Goal: Task Accomplishment & Management: Complete application form

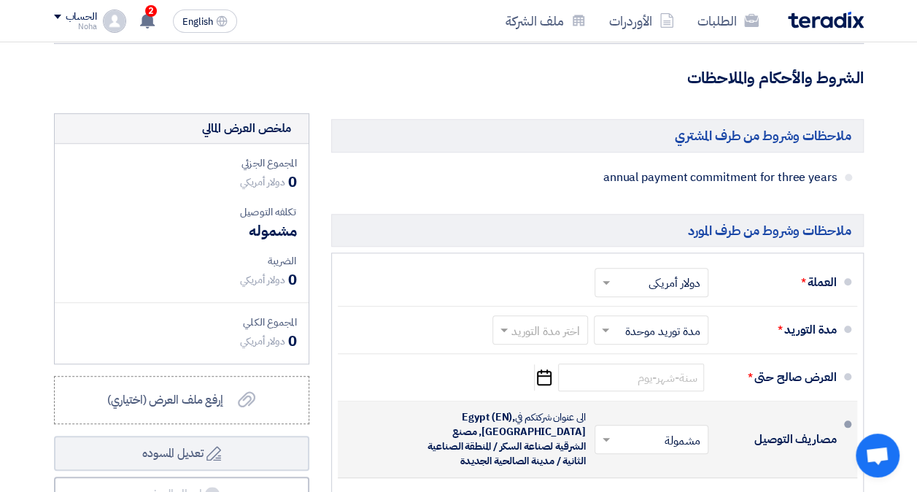
scroll to position [584, 0]
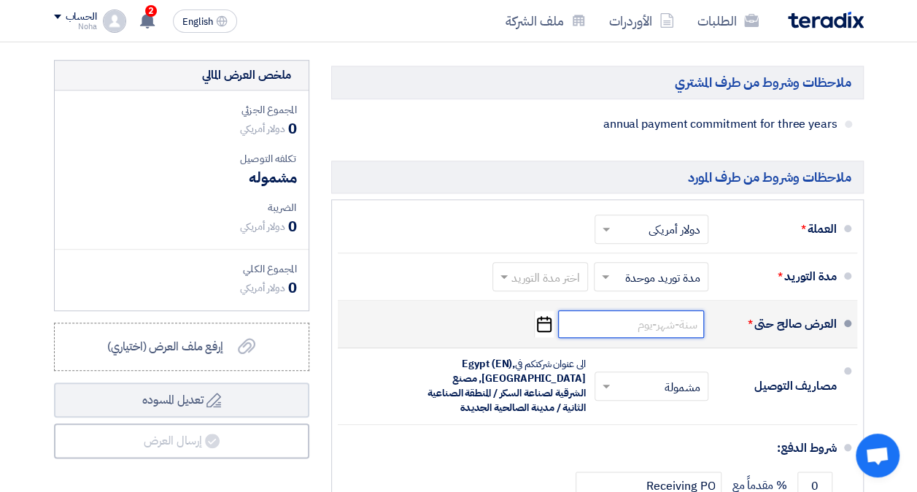
click at [629, 336] on input at bounding box center [631, 324] width 146 height 28
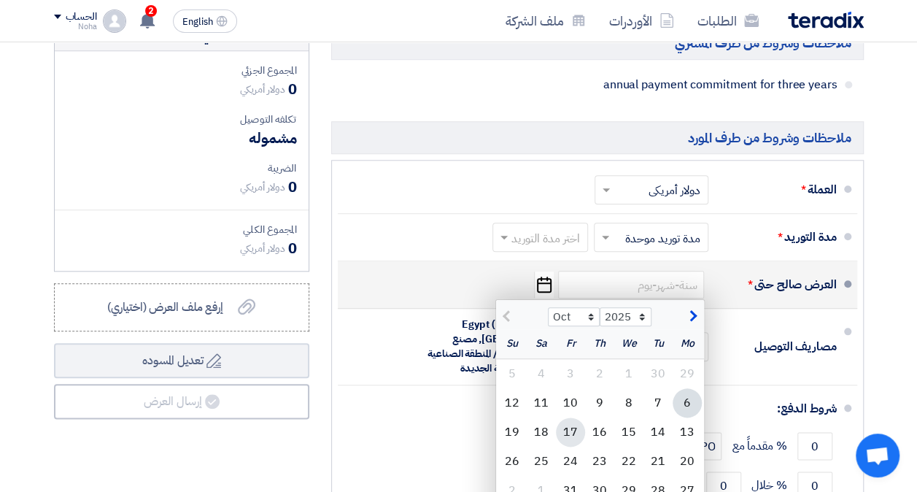
scroll to position [657, 0]
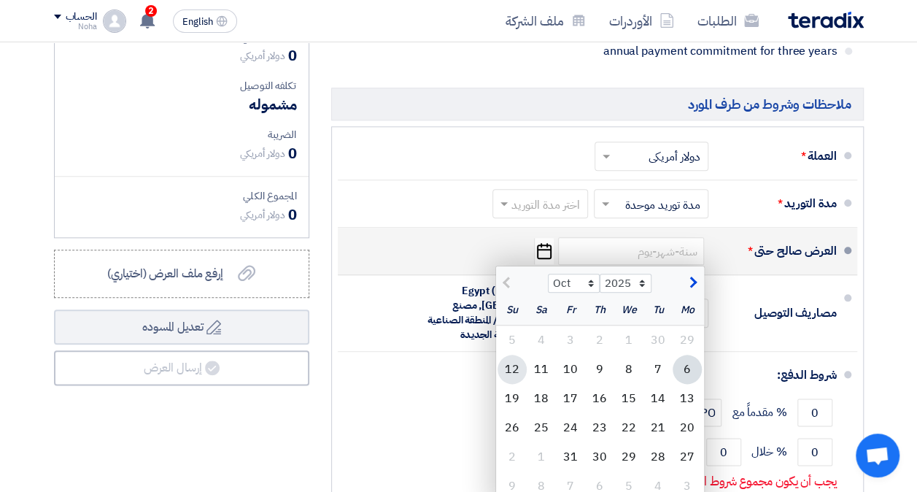
click at [518, 374] on div "12" at bounding box center [512, 369] width 29 height 29
type input "10/12/2025"
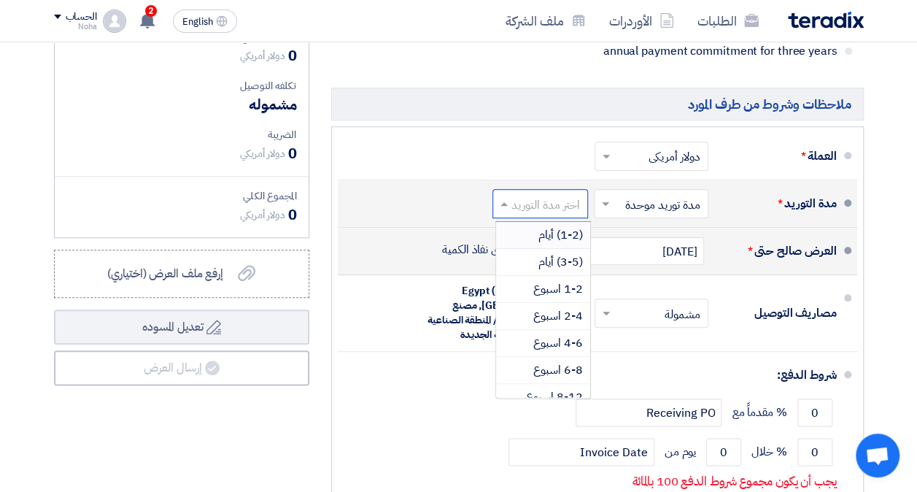
click at [567, 213] on input "text" at bounding box center [537, 205] width 88 height 21
click at [565, 298] on span "1-2 اسبوع" at bounding box center [558, 289] width 50 height 18
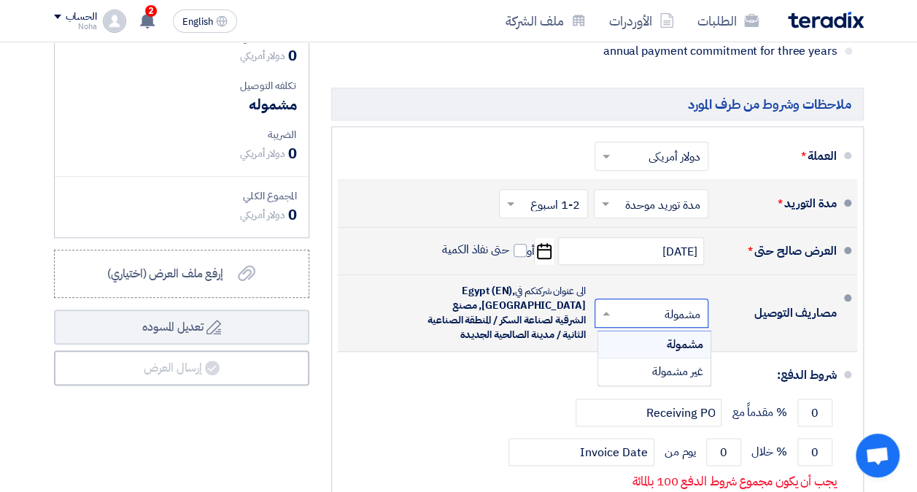
click at [639, 318] on input "text" at bounding box center [648, 314] width 107 height 21
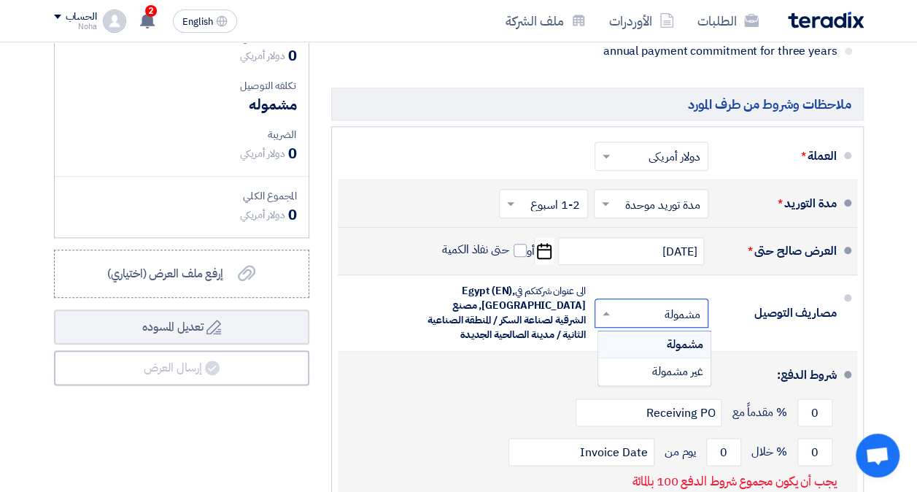
click at [479, 410] on div "0 % مقدماً مع Receiving PO" at bounding box center [592, 412] width 487 height 39
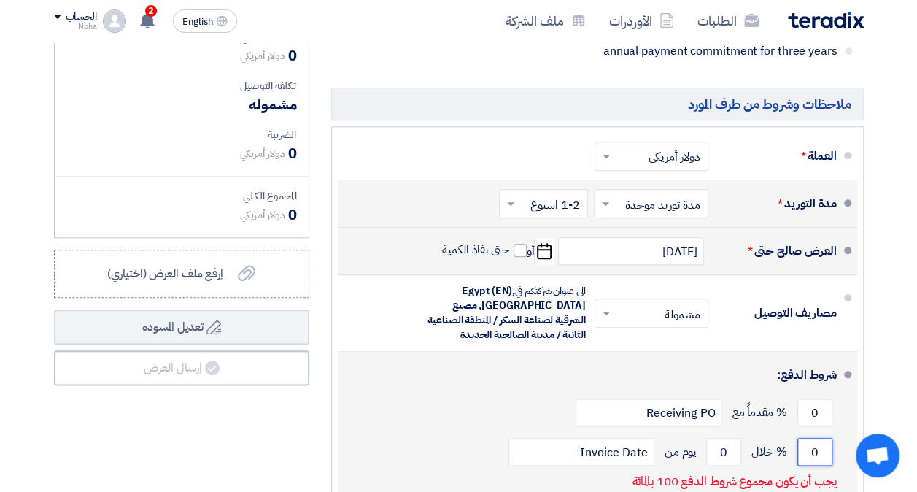
click at [814, 462] on input "0" at bounding box center [814, 452] width 35 height 28
click at [815, 461] on input "0" at bounding box center [814, 452] width 35 height 28
type input "100"
click at [715, 460] on input "0" at bounding box center [723, 452] width 35 height 28
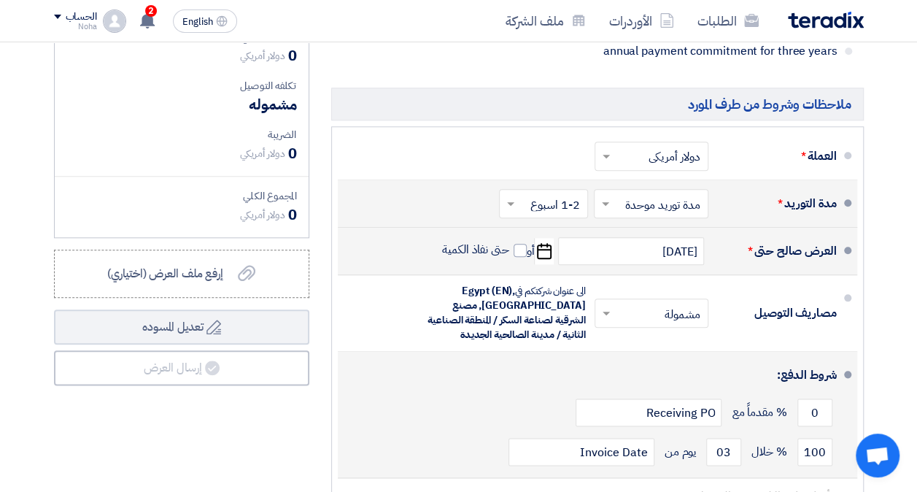
click at [485, 461] on div "100 % خلال 03 يوم من Invoice Date" at bounding box center [592, 451] width 487 height 39
click at [716, 461] on input "03" at bounding box center [723, 452] width 35 height 28
type input "2"
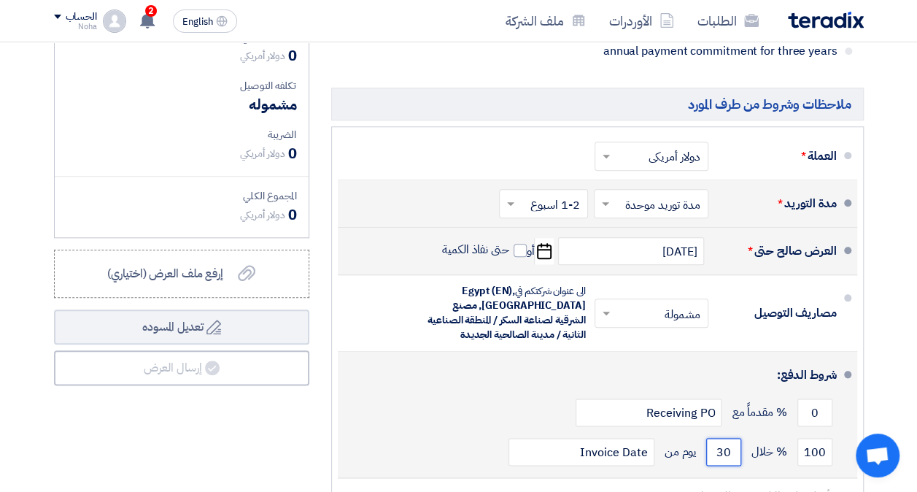
type input "30"
click at [462, 432] on div "0 % مقدماً مع Receiving PO" at bounding box center [592, 412] width 487 height 39
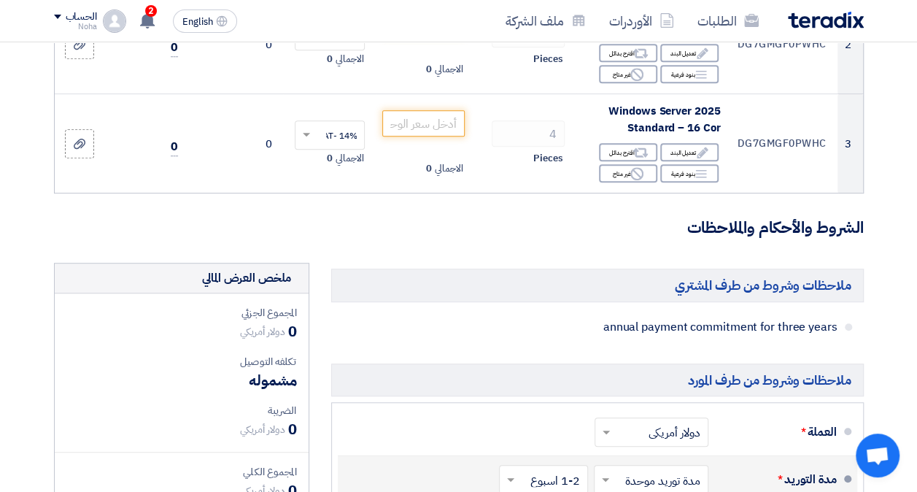
scroll to position [219, 0]
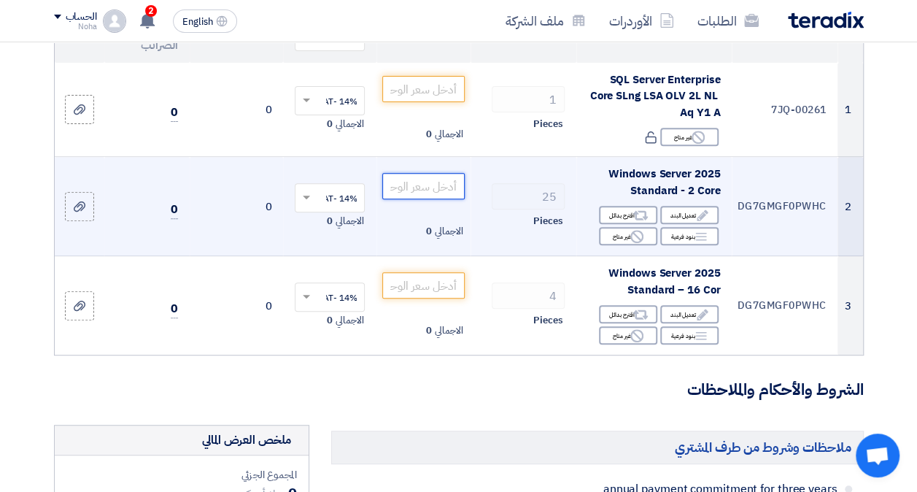
click at [395, 199] on input "number" at bounding box center [423, 186] width 82 height 26
paste input "145.00000"
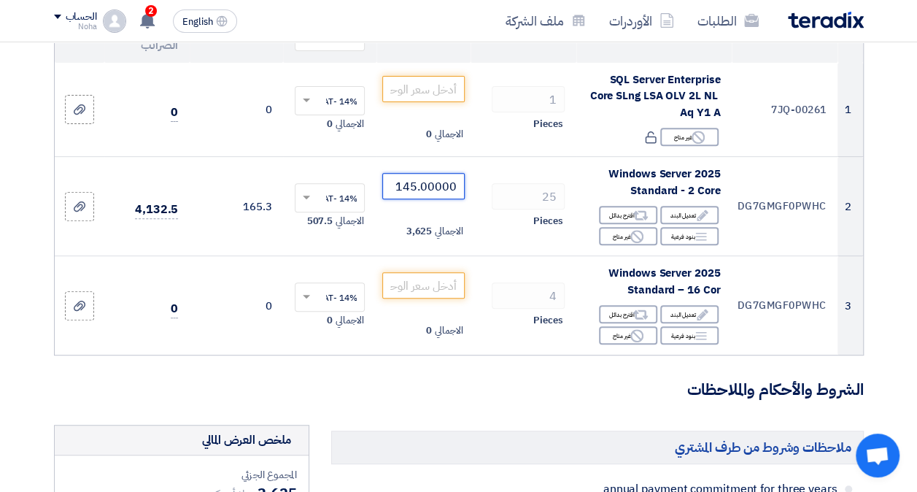
type input "145.00000"
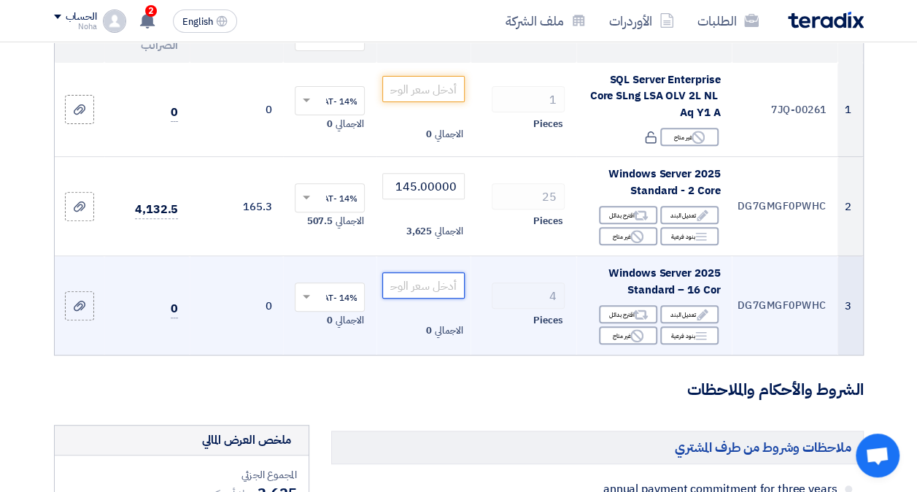
click at [428, 298] on input "number" at bounding box center [423, 285] width 82 height 26
paste input "1105.68000"
type input "1105.68000"
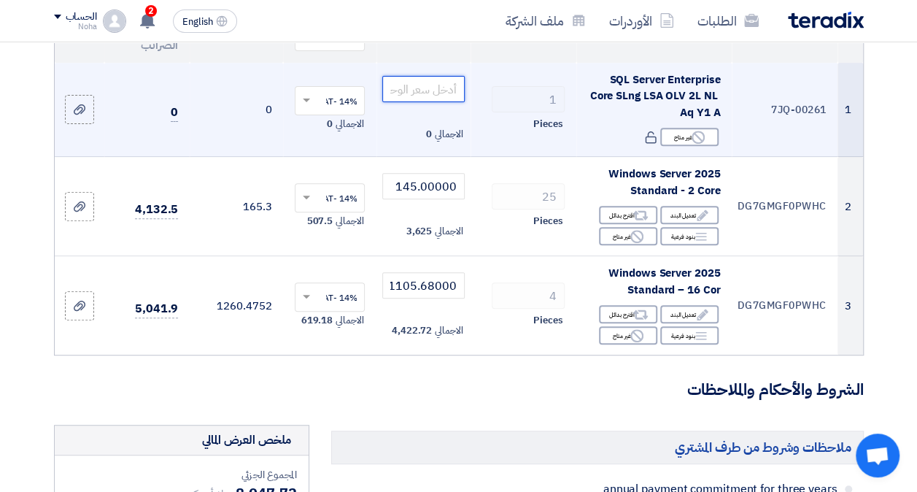
click at [433, 101] on input "number" at bounding box center [423, 89] width 82 height 26
paste input "26294.20000"
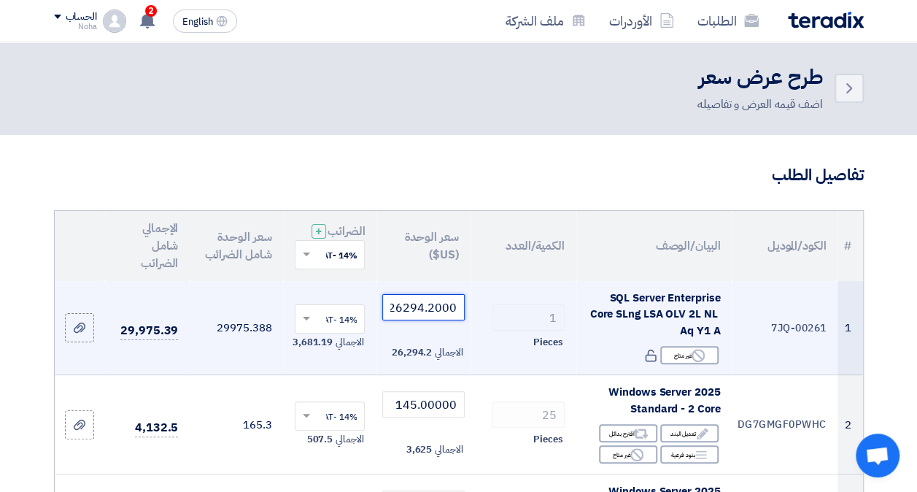
scroll to position [0, 0]
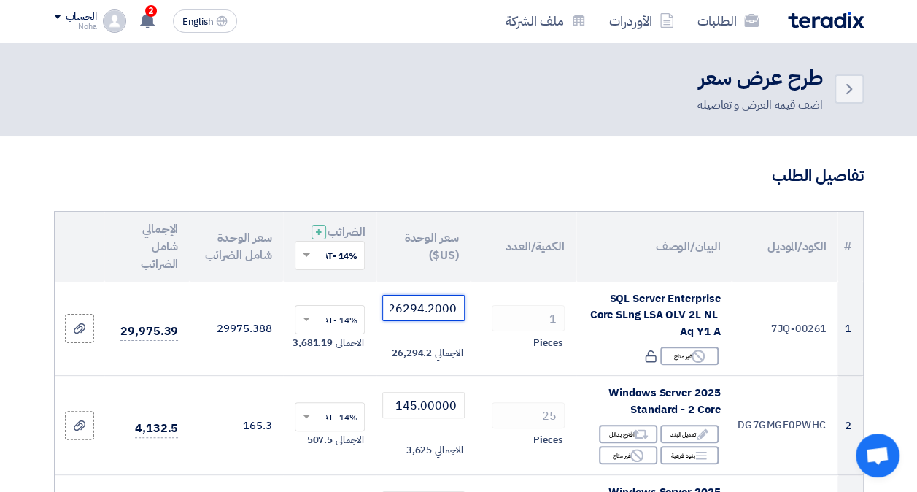
type input "26294.20000"
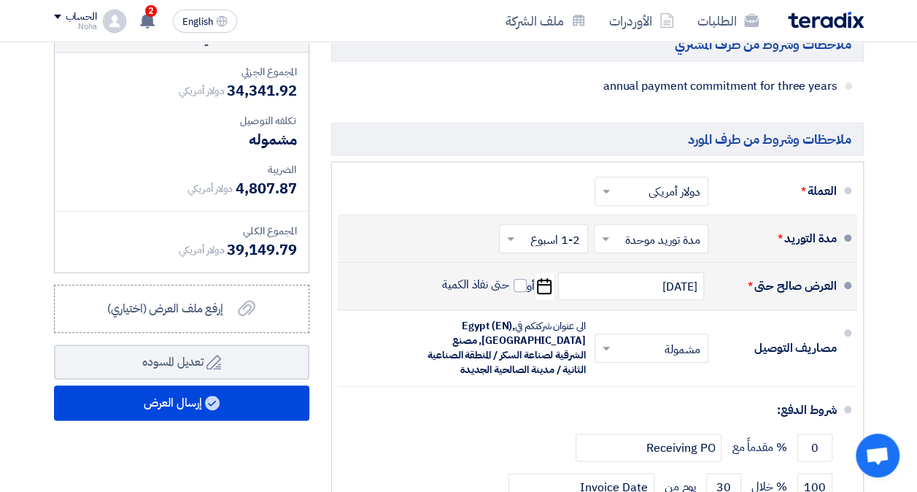
scroll to position [730, 0]
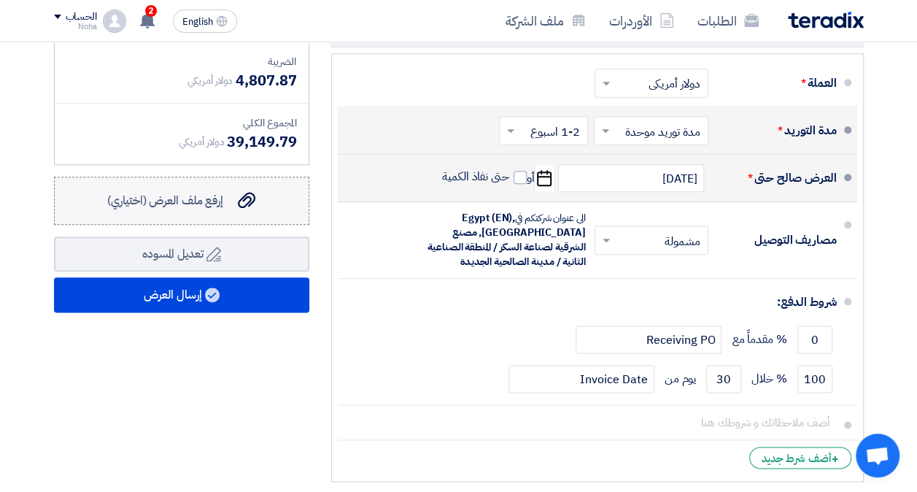
click at [203, 206] on span "إرفع ملف العرض (اختياري)" at bounding box center [165, 201] width 116 height 18
click at [0, 0] on input "إرفع ملف العرض (اختياري) إرفع ملف العرض (اختياري)" at bounding box center [0, 0] width 0 height 0
click at [220, 220] on label "إرفع ملف العرض (اختياري) إرفع ملف العرض (اختياري)" at bounding box center [181, 201] width 255 height 48
click at [0, 0] on input "إرفع ملف العرض (اختياري) إرفع ملف العرض (اختياري)" at bounding box center [0, 0] width 0 height 0
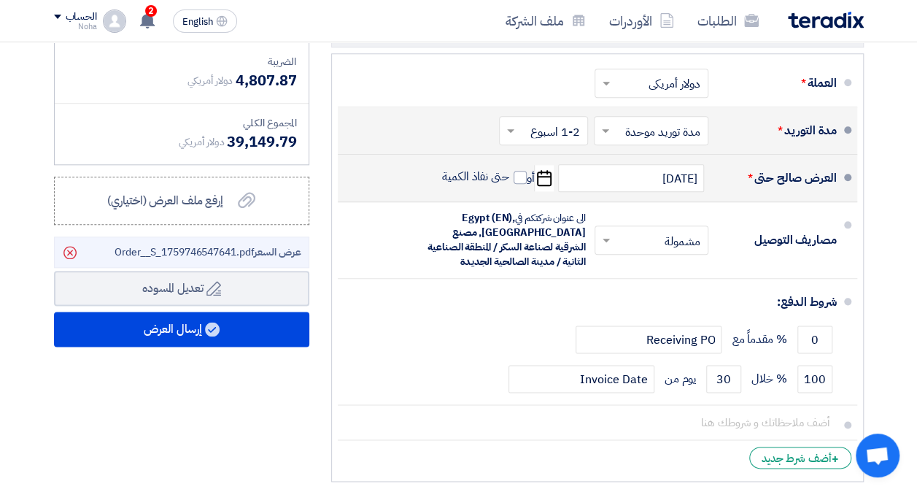
click at [121, 257] on span "عرض السعر Order__S_1759746547641.pdf" at bounding box center [208, 251] width 187 height 15
drag, startPoint x: 121, startPoint y: 257, endPoint x: 204, endPoint y: 414, distance: 178.2
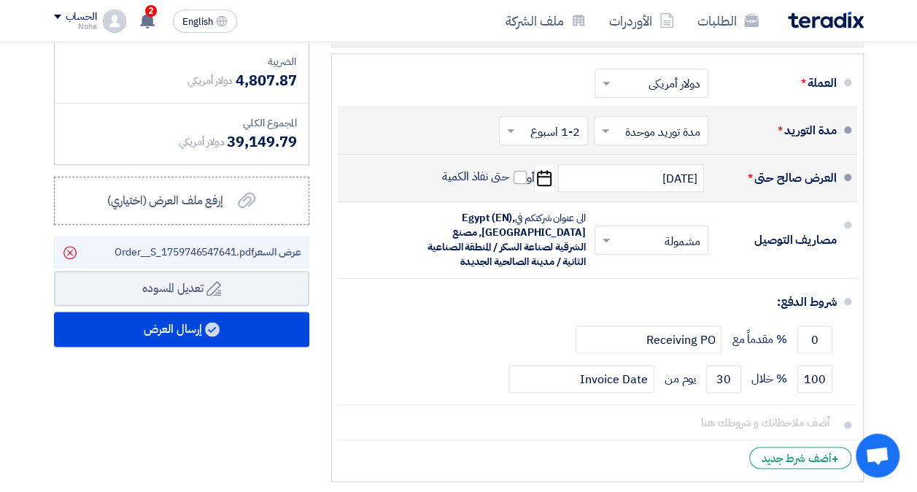
click at [201, 421] on div "ملخص العرض المالي المجموع الجزئي دولار أمريكي 34,341.92 تكلفه التوصيل" at bounding box center [181, 201] width 277 height 575
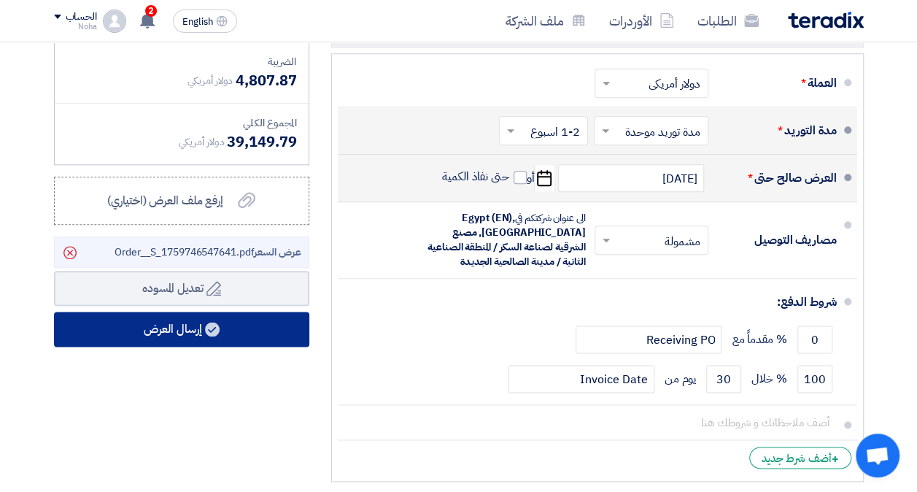
click at [198, 343] on button "إرسال العرض" at bounding box center [181, 329] width 255 height 35
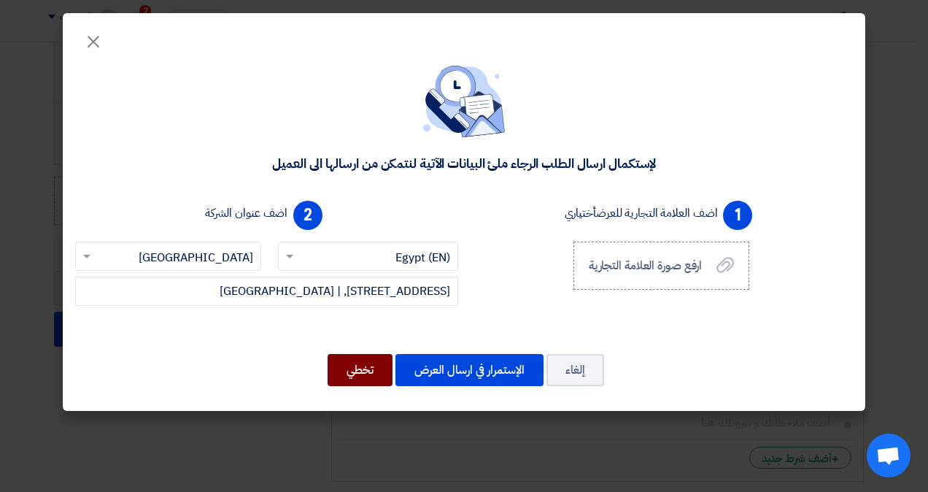
click at [350, 370] on button "تخطي" at bounding box center [360, 370] width 65 height 32
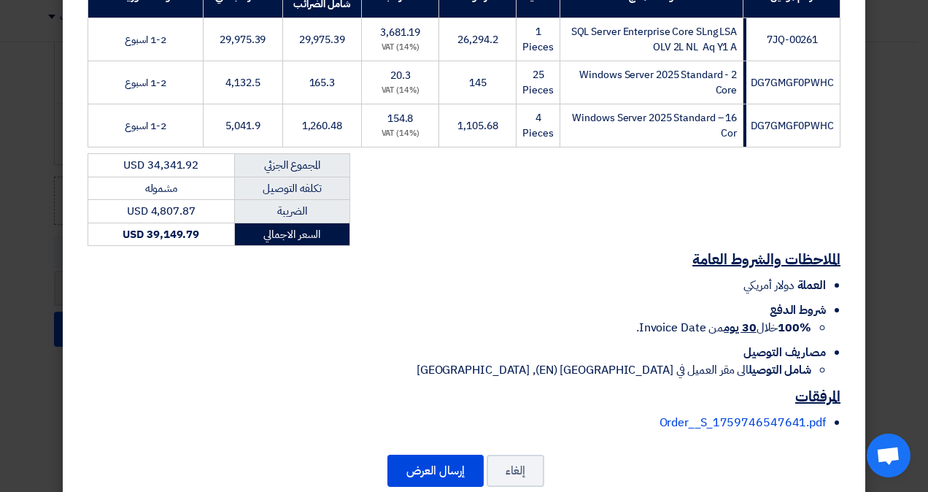
scroll to position [302, 0]
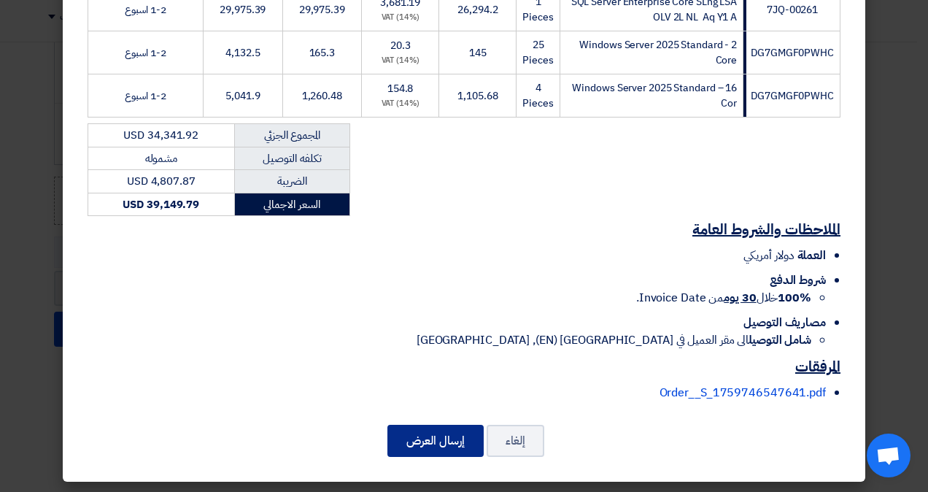
click at [435, 438] on button "إرسال العرض" at bounding box center [435, 441] width 96 height 32
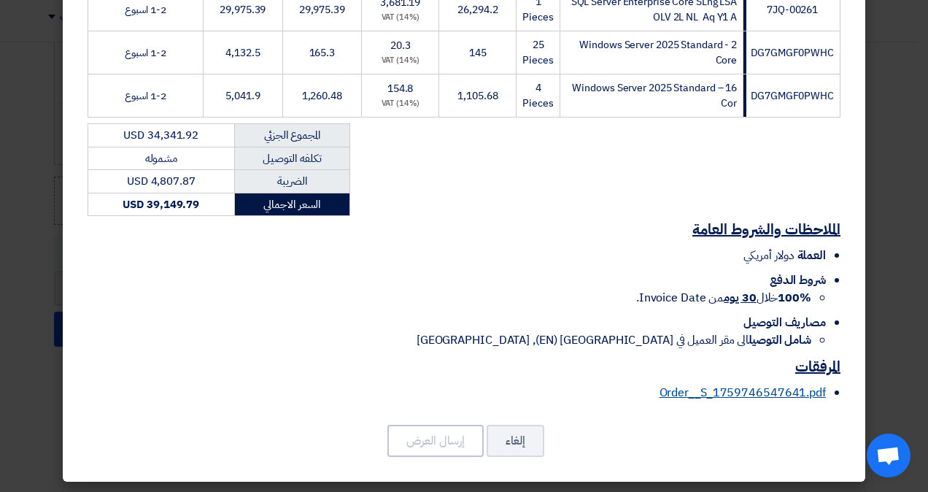
click at [705, 396] on link "Order__S_1759746547641.pdf" at bounding box center [743, 393] width 166 height 18
click at [454, 314] on li "مصاريف التوصيل شامل التوصيل الى مقر العميل في Egypt (EN), Cairo" at bounding box center [457, 331] width 738 height 35
click at [409, 315] on li "مصاريف التوصيل شامل التوصيل الى مقر العميل في Egypt (EN), Cairo" at bounding box center [457, 331] width 738 height 35
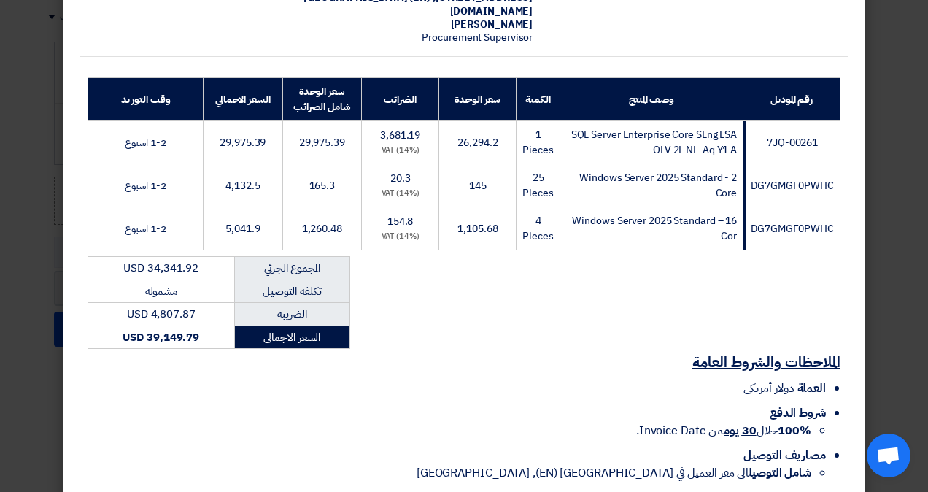
scroll to position [0, 0]
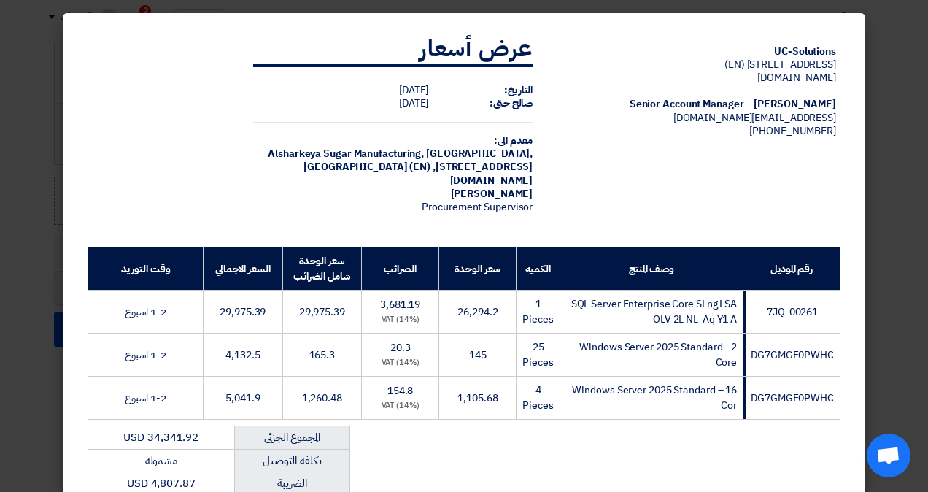
click at [652, 235] on div "UC-Solutions 58 Abu Bakr El Seddik Street, Safeer Square, | Heliopolis, Cairo, …" at bounding box center [464, 367] width 768 height 694
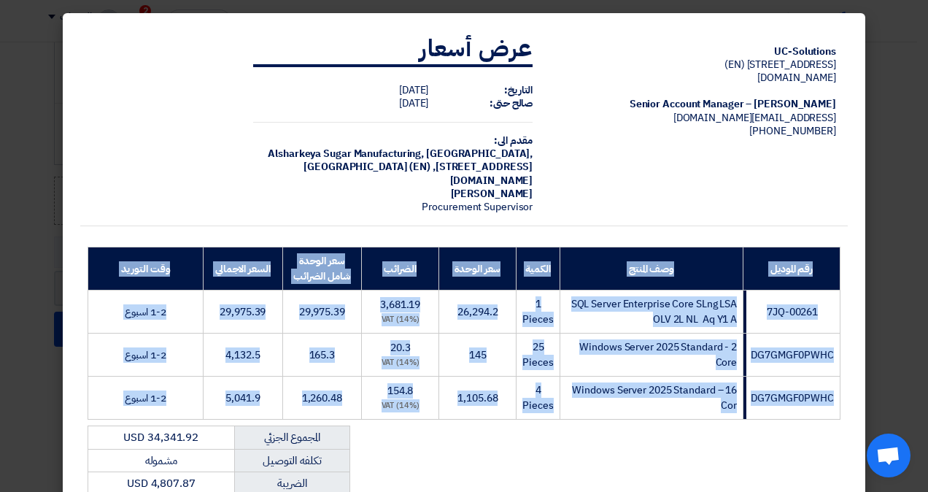
click at [652, 235] on div "UC-Solutions 58 Abu Bakr El Seddik Street, Safeer Square, | Heliopolis, Cairo, …" at bounding box center [464, 367] width 768 height 694
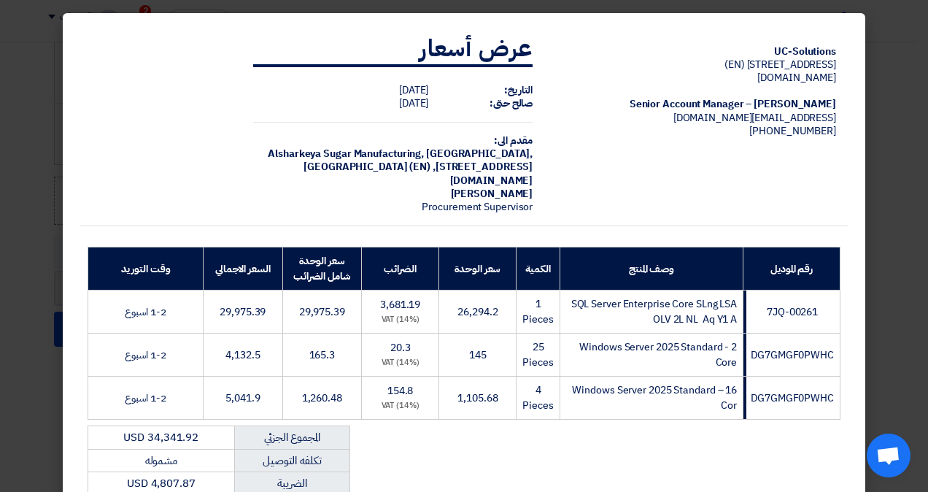
click at [114, 213] on div "UC-Solutions 58 Abu Bakr El Seddik Street, Safeer Square, | Heliopolis, Cairo, …" at bounding box center [464, 123] width 768 height 206
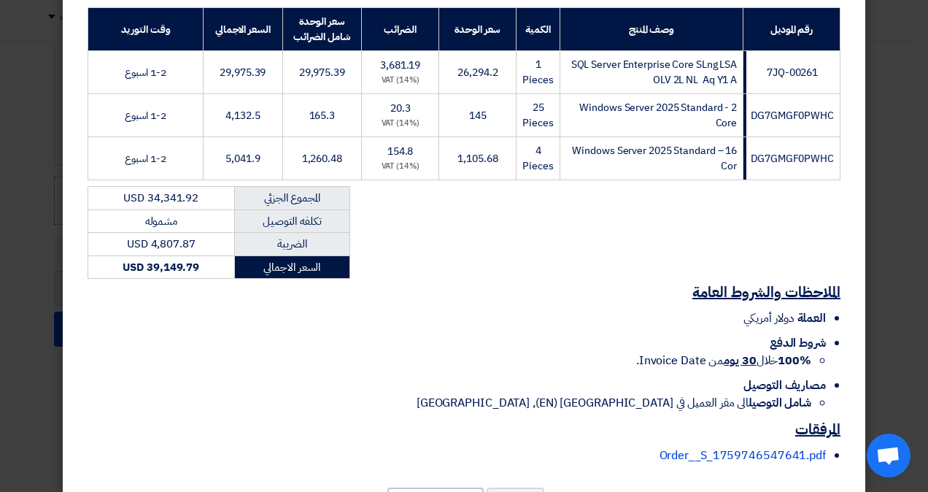
scroll to position [302, 0]
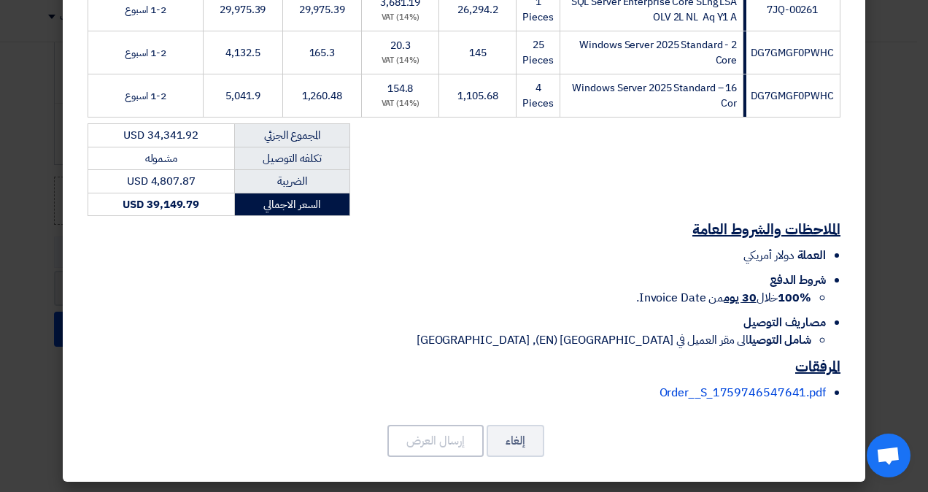
click at [381, 241] on div "الملاحظات والشروط العامة العملة دولار أمريكي شروط الدفع 100% خلال 30 يوم من Inv…" at bounding box center [464, 314] width 768 height 196
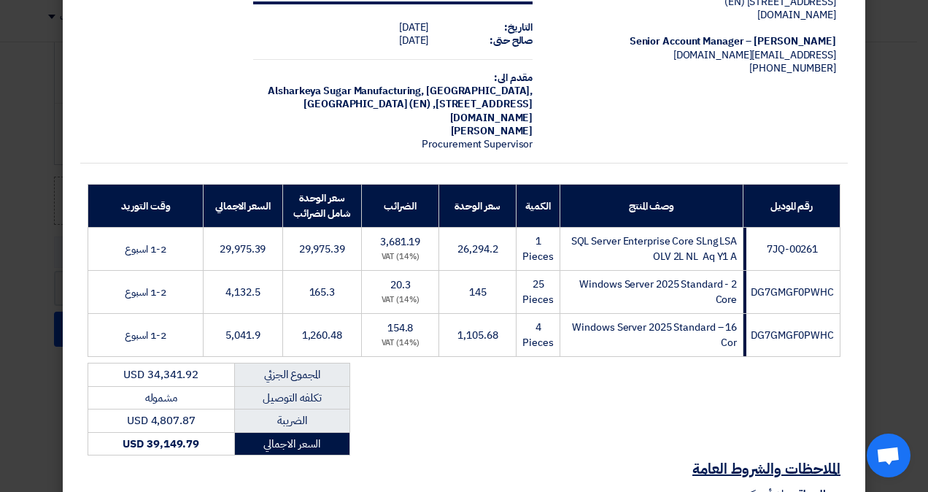
scroll to position [0, 0]
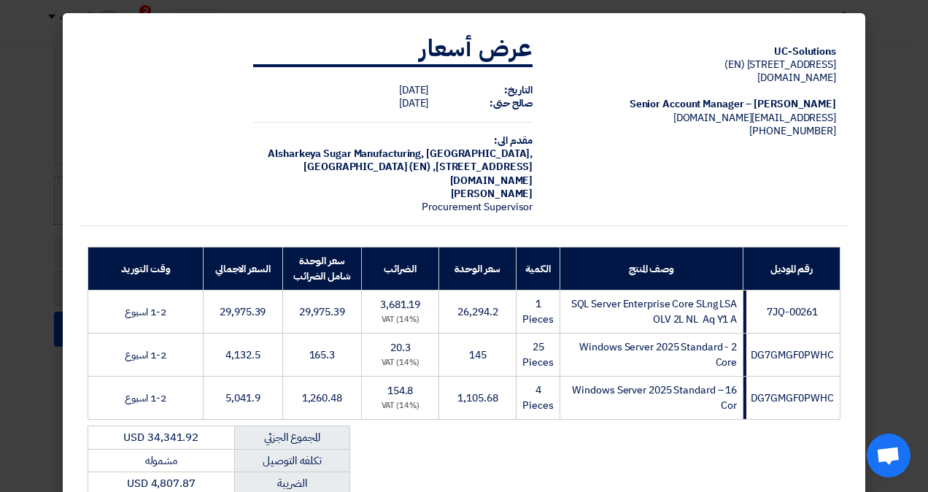
click at [239, 96] on div "UC-Solutions 58 Abu Bakr El Seddik Street, Safeer Square, | Heliopolis, Cairo, …" at bounding box center [464, 123] width 768 height 206
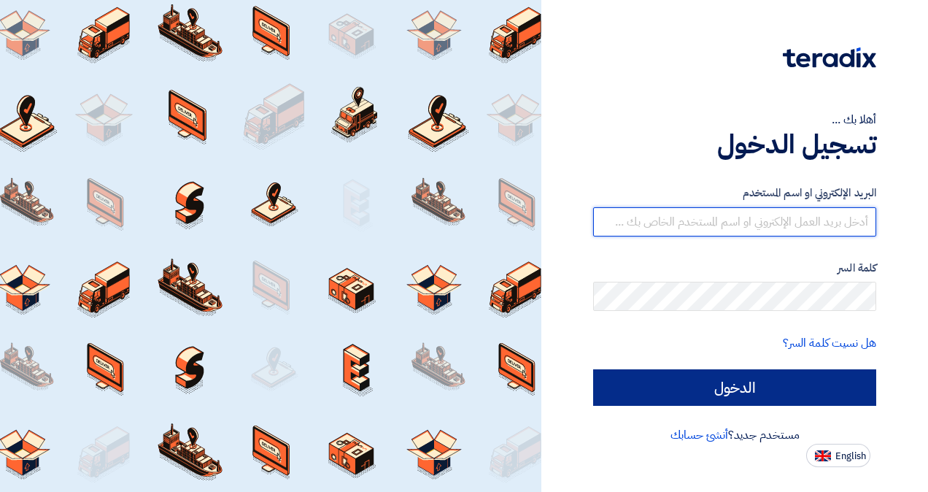
type input "[EMAIL_ADDRESS][DOMAIN_NAME]"
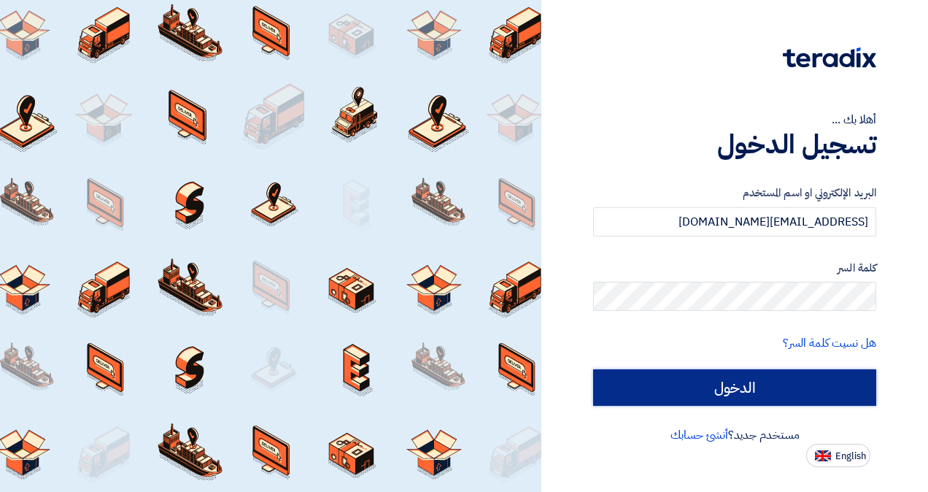
click at [743, 371] on input "الدخول" at bounding box center [734, 387] width 283 height 36
click at [743, 386] on input "الدخول" at bounding box center [734, 387] width 283 height 36
click at [818, 393] on input "الدخول" at bounding box center [734, 387] width 283 height 36
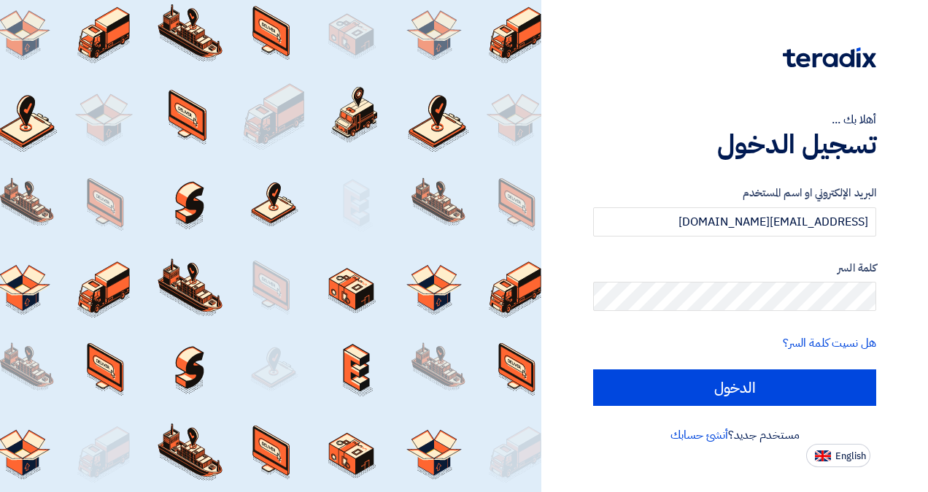
click at [740, 279] on div "كلمة السر" at bounding box center [734, 286] width 283 height 52
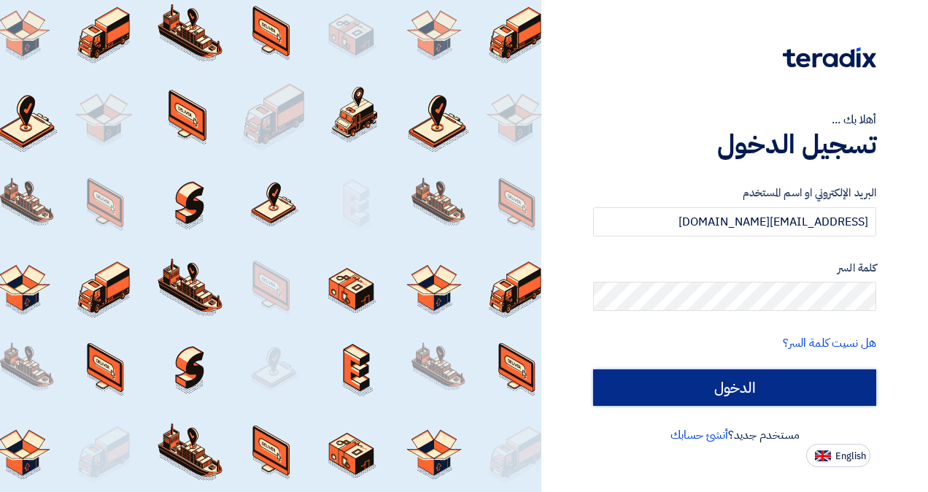
click at [677, 390] on input "الدخول" at bounding box center [734, 387] width 283 height 36
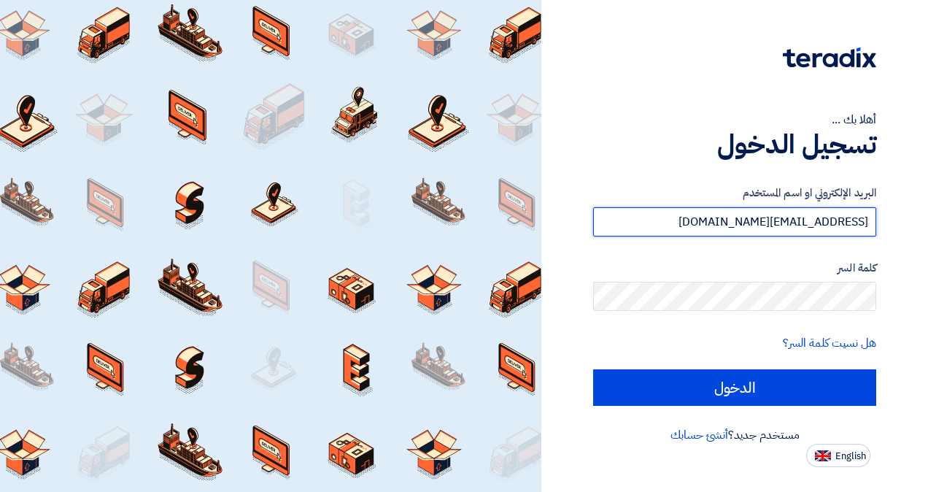
click at [718, 225] on input "nahmed@uc-solutions.net" at bounding box center [734, 221] width 283 height 29
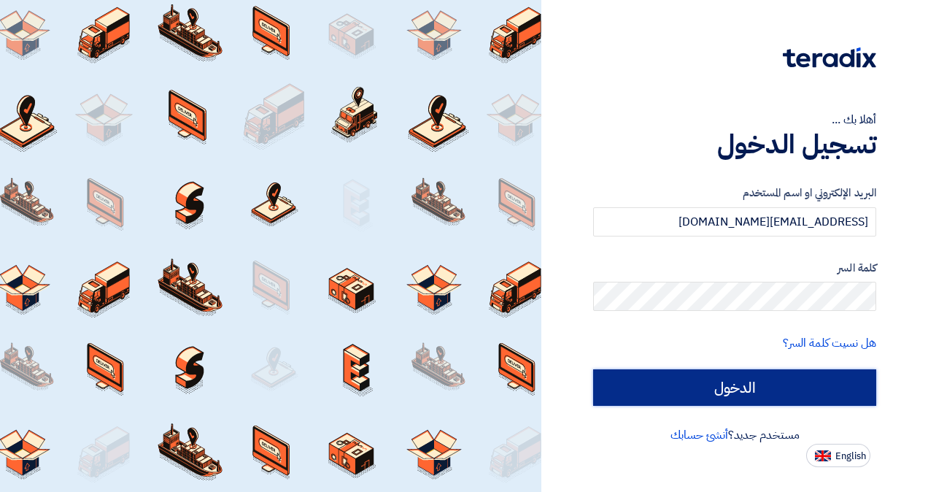
click at [688, 369] on input "الدخول" at bounding box center [734, 387] width 283 height 36
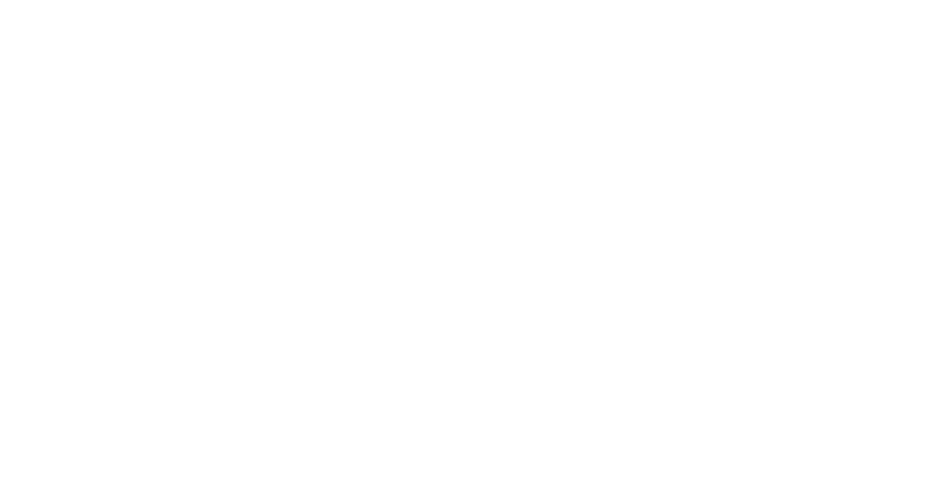
click at [426, 42] on html at bounding box center [464, 21] width 928 height 42
click at [576, 42] on html at bounding box center [464, 21] width 928 height 42
click at [390, 42] on html at bounding box center [464, 21] width 928 height 42
